Goal: Information Seeking & Learning: Learn about a topic

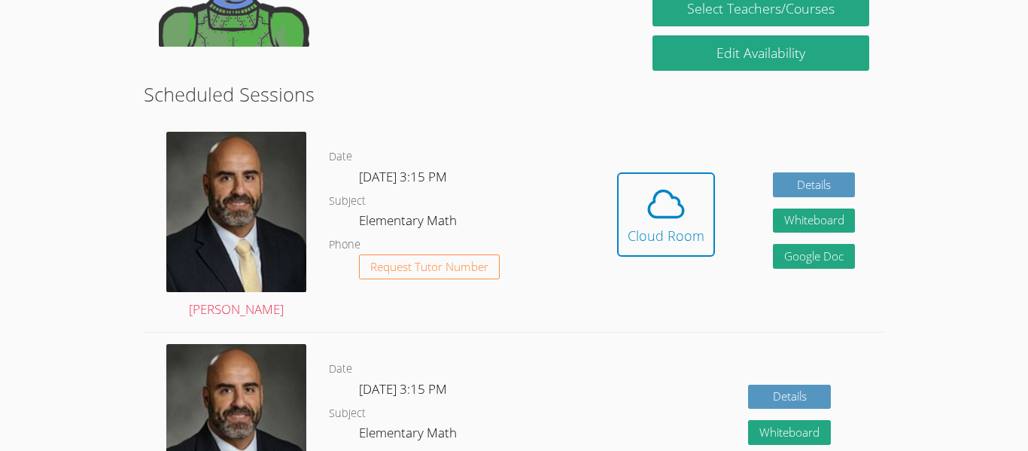
scroll to position [352, 0]
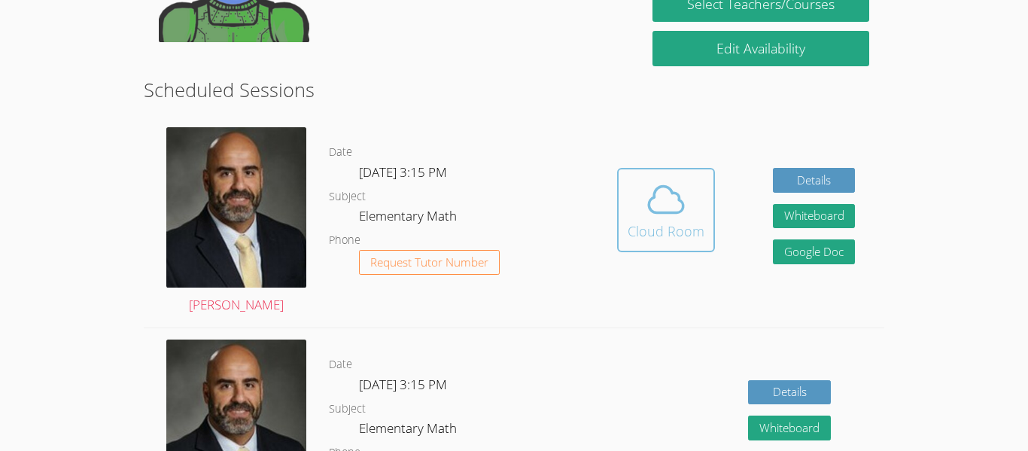
click at [649, 221] on div "Cloud Room" at bounding box center [666, 231] width 77 height 21
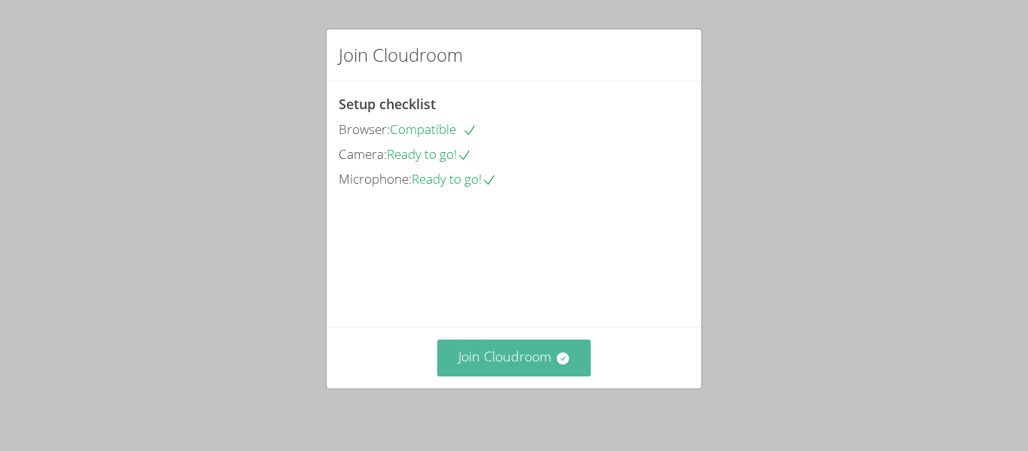
click at [556, 357] on icon at bounding box center [562, 358] width 12 height 12
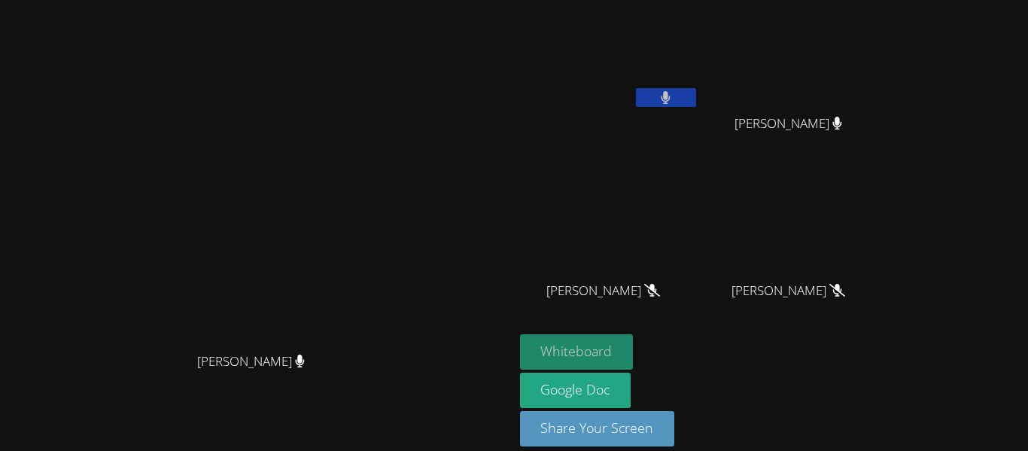
click at [634, 345] on button "Whiteboard" at bounding box center [577, 351] width 114 height 35
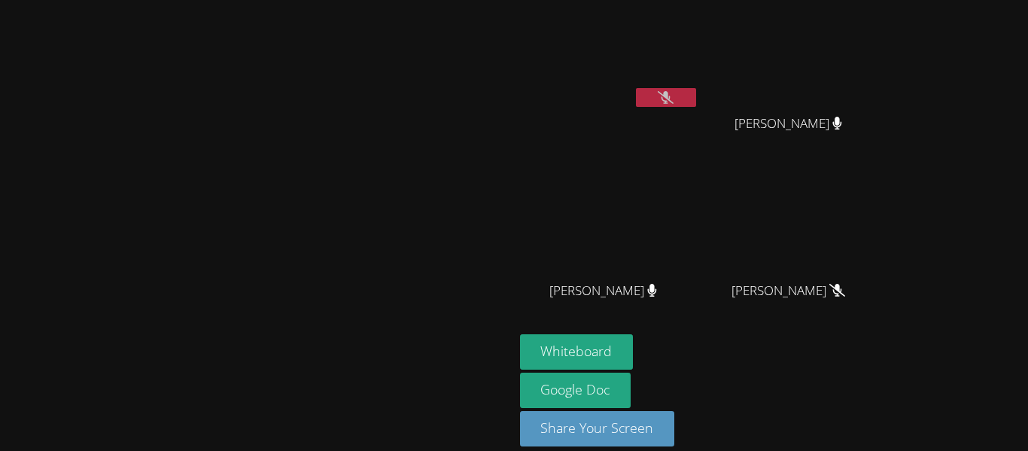
click at [696, 92] on button at bounding box center [666, 97] width 60 height 19
click at [671, 99] on icon at bounding box center [666, 97] width 9 height 13
click at [674, 99] on icon at bounding box center [666, 97] width 16 height 13
click at [671, 99] on icon at bounding box center [666, 97] width 9 height 13
click at [696, 93] on button at bounding box center [666, 97] width 60 height 19
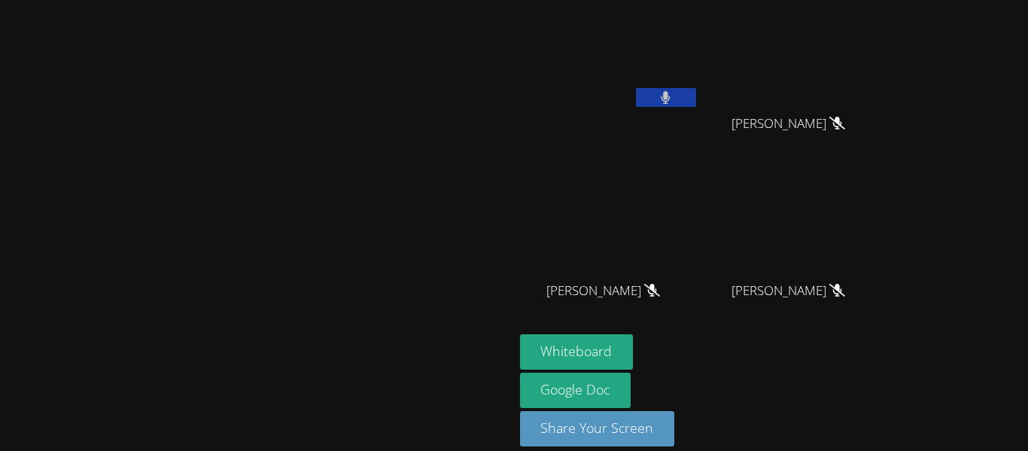
click at [696, 93] on button at bounding box center [666, 97] width 60 height 19
click at [696, 94] on button at bounding box center [666, 97] width 60 height 19
click at [696, 93] on button at bounding box center [666, 97] width 60 height 19
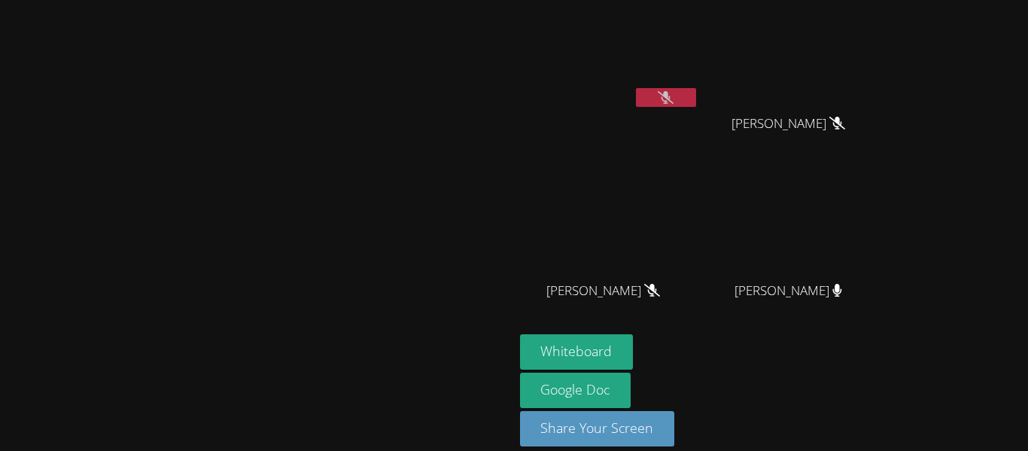
click at [696, 93] on button at bounding box center [666, 97] width 60 height 19
click at [370, 160] on video at bounding box center [257, 203] width 226 height 282
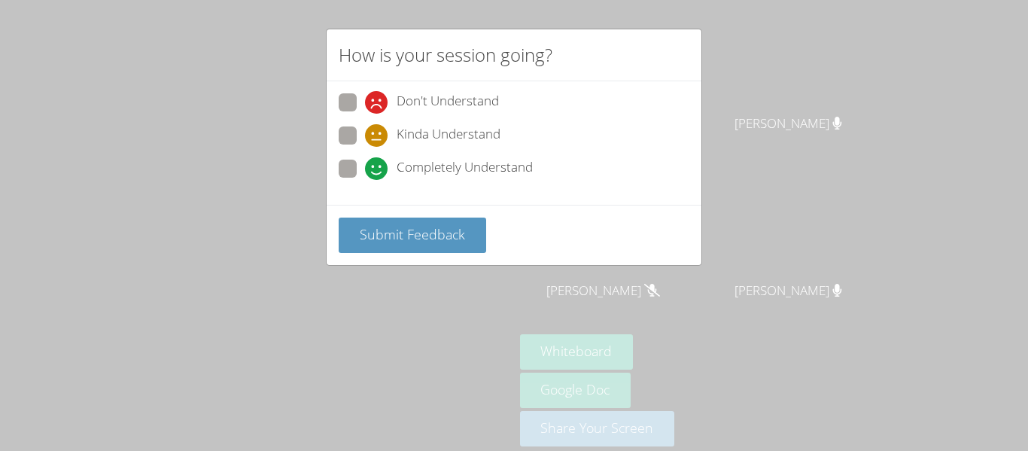
click at [365, 180] on span at bounding box center [365, 180] width 0 height 0
click at [365, 165] on input "Completely Understand" at bounding box center [371, 166] width 13 height 13
radio input "true"
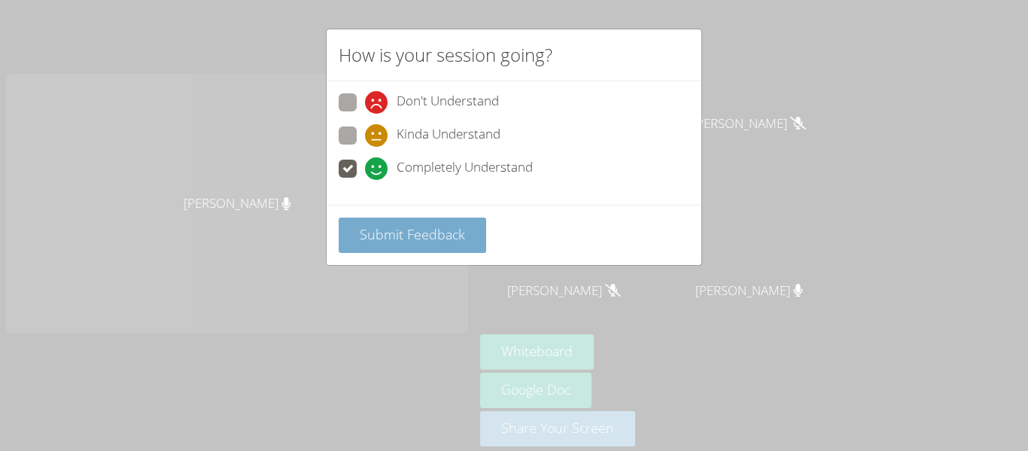
click at [437, 222] on button "Submit Feedback" at bounding box center [413, 235] width 148 height 35
